Goal: Information Seeking & Learning: Learn about a topic

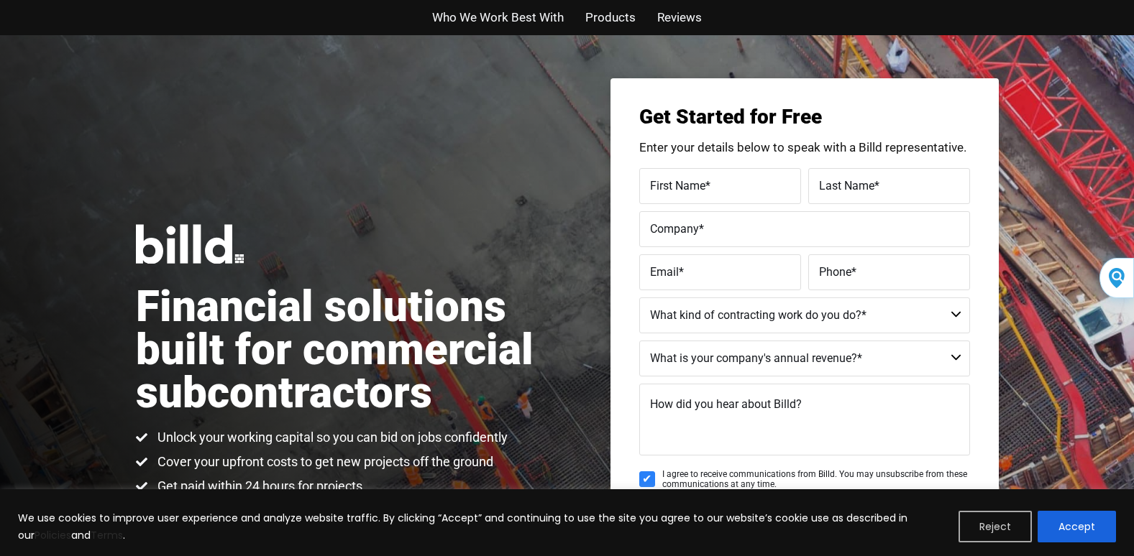
click at [993, 526] on button "Reject" at bounding box center [994, 527] width 73 height 32
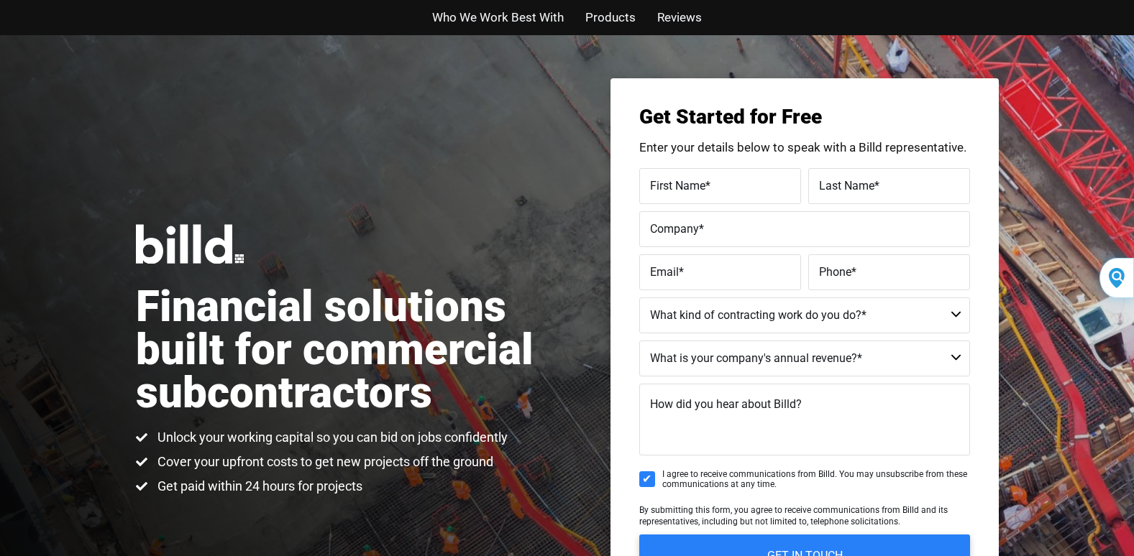
click at [1116, 271] on img at bounding box center [1116, 278] width 16 height 20
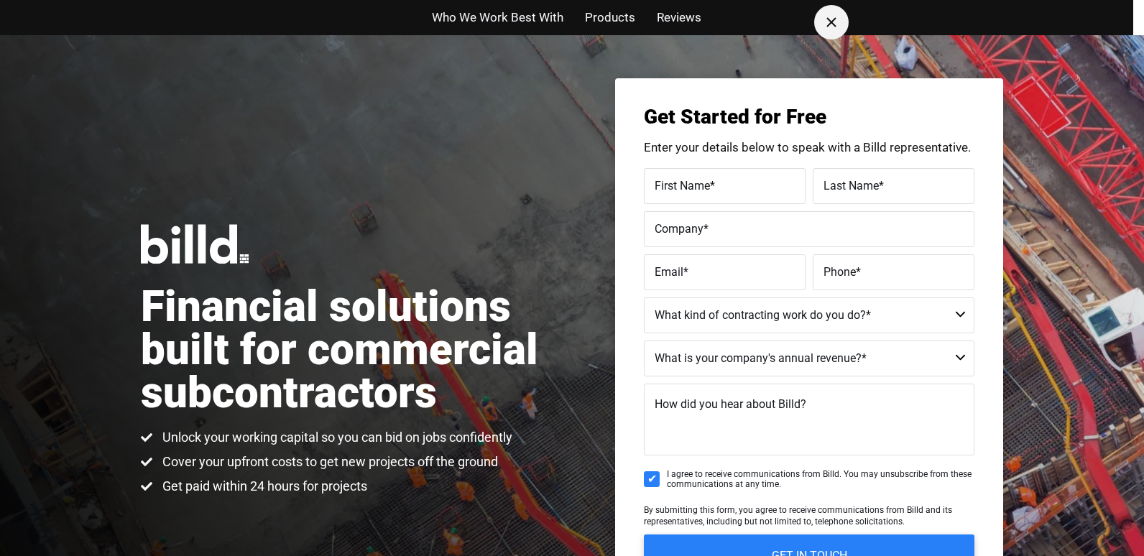
click at [832, 20] on icon at bounding box center [832, 22] width 10 height 10
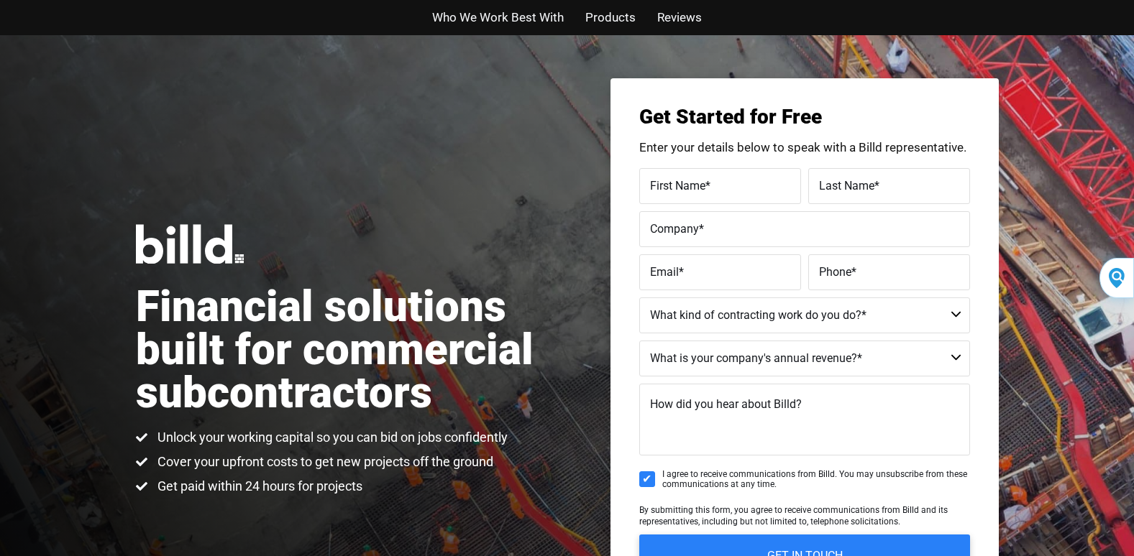
click at [1123, 14] on div "Who We Work Best With Products Reviews" at bounding box center [567, 17] width 1134 height 35
click at [199, 175] on div "Financial solutions built for commercial subcontractors Unlock your working cap…" at bounding box center [567, 360] width 1134 height 650
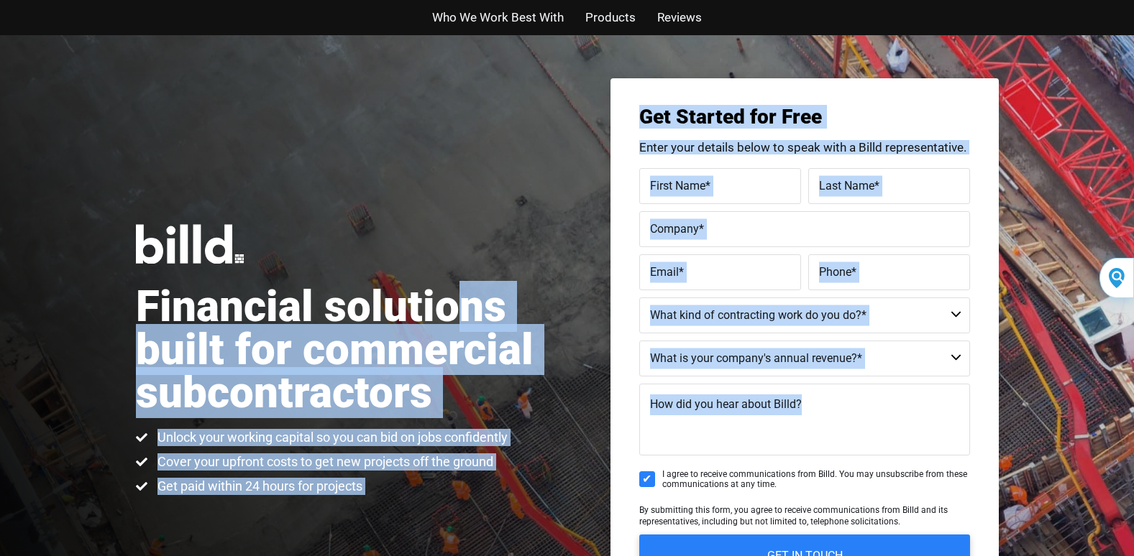
drag, startPoint x: 458, startPoint y: 231, endPoint x: 881, endPoint y: 400, distance: 455.2
click at [881, 400] on div "Financial solutions built for commercial subcontractors Unlock your working cap…" at bounding box center [567, 360] width 863 height 650
